Goal: Task Accomplishment & Management: Use online tool/utility

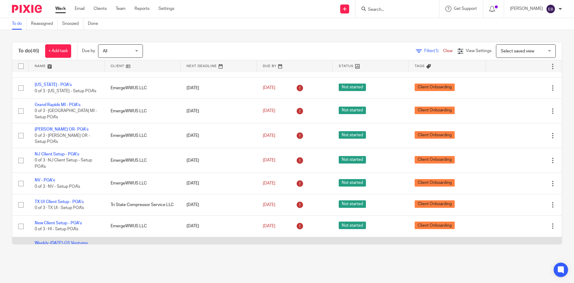
scroll to position [866, 0]
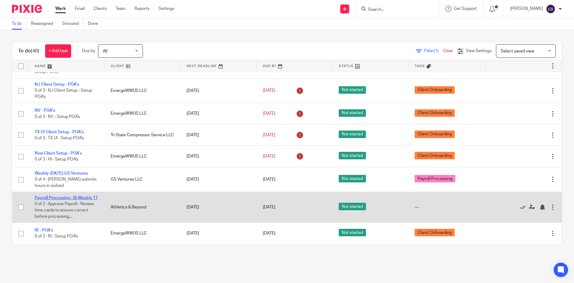
click at [77, 196] on link "Payroll Processing - Bi-Weekly 11" at bounding box center [66, 198] width 63 height 4
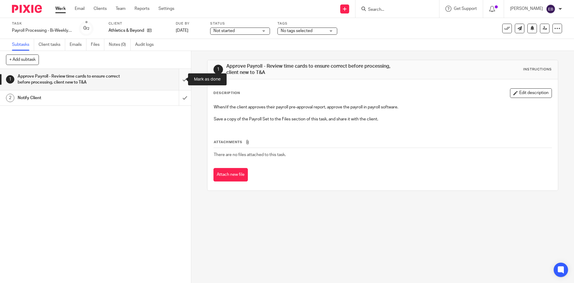
click at [177, 78] on input "submit" at bounding box center [95, 79] width 191 height 21
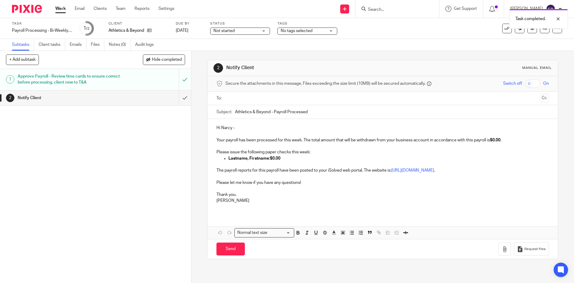
click at [253, 95] on input "text" at bounding box center [383, 98] width 310 height 7
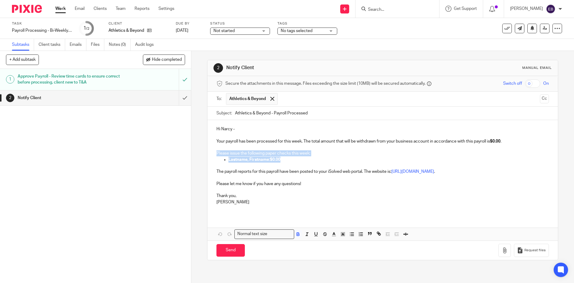
drag, startPoint x: 283, startPoint y: 159, endPoint x: 212, endPoint y: 154, distance: 71.0
click at [212, 154] on div "Hi Narcy - Your payroll has been processed for this week. The total amount that…" at bounding box center [383, 167] width 350 height 95
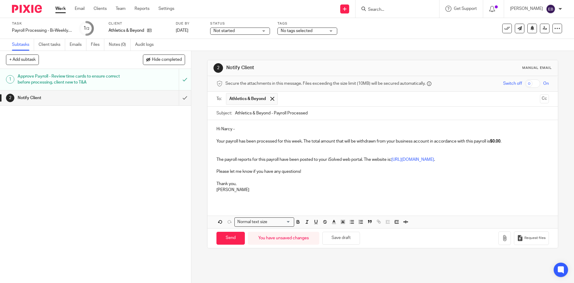
drag, startPoint x: 272, startPoint y: 113, endPoint x: 274, endPoint y: 110, distance: 3.2
click at [272, 112] on input "Athletics & Beyond - Payroll Processed" at bounding box center [392, 112] width 314 height 13
drag, startPoint x: 284, startPoint y: 112, endPoint x: 290, endPoint y: 107, distance: 8.5
click at [287, 110] on input "Athletics & Beyond - 10/18/2025 Payroll Processed" at bounding box center [392, 112] width 314 height 13
type input "Athletics & Beyond - 10/17/2025 Payroll Processed"
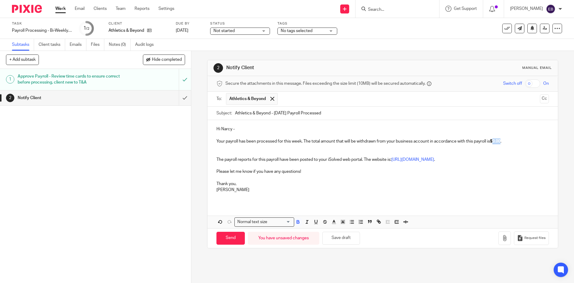
drag, startPoint x: 502, startPoint y: 140, endPoint x: 489, endPoint y: 139, distance: 12.9
click at [494, 141] on strong "$0.00" at bounding box center [495, 141] width 10 height 4
click at [523, 142] on p "Your payroll has been processed for this week. The total amount that will be wi…" at bounding box center [383, 138] width 332 height 12
click at [285, 149] on p at bounding box center [383, 147] width 332 height 6
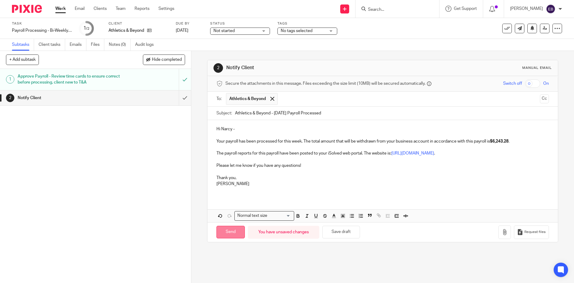
click at [229, 233] on input "Send" at bounding box center [231, 231] width 28 height 13
type input "Sent"
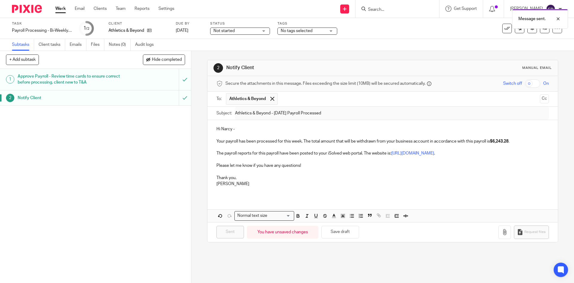
click at [57, 10] on link "Work" at bounding box center [60, 9] width 10 height 6
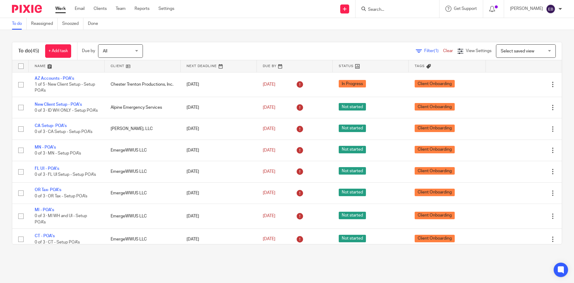
drag, startPoint x: 253, startPoint y: 13, endPoint x: 215, endPoint y: 15, distance: 37.7
click at [252, 13] on div "Send new email Create task Add client Request signature Get Support Contact Sup…" at bounding box center [378, 9] width 391 height 18
